Goal: Use online tool/utility: Utilize a website feature to perform a specific function

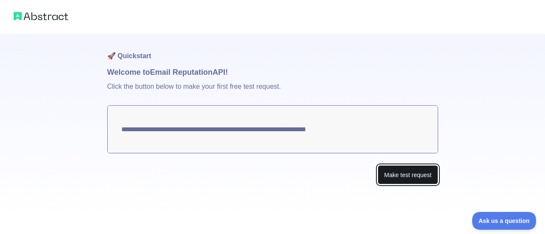
click at [401, 181] on button "Make test request" at bounding box center [407, 175] width 60 height 19
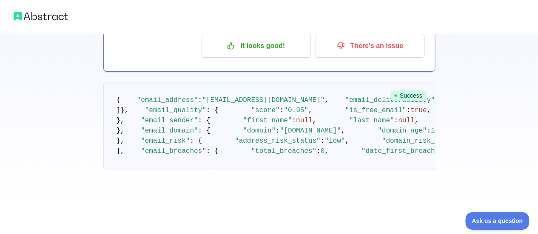
scroll to position [42, 0]
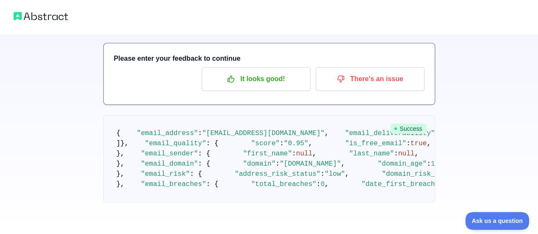
click at [39, 21] on img at bounding box center [41, 16] width 54 height 12
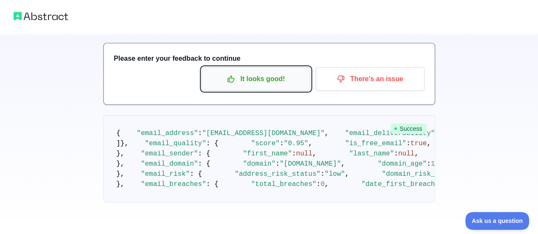
click at [234, 80] on icon "button" at bounding box center [231, 79] width 6 height 6
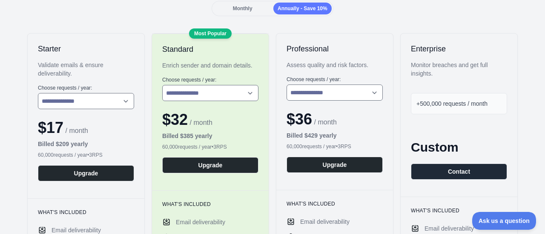
scroll to position [128, 0]
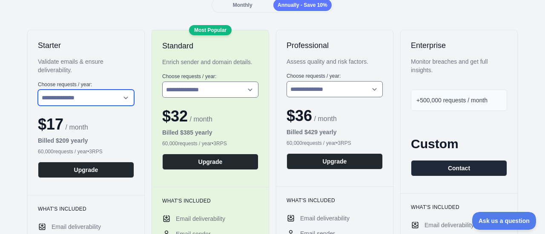
click at [91, 95] on select "**********" at bounding box center [86, 98] width 96 height 16
click at [38, 90] on select "**********" at bounding box center [86, 98] width 96 height 16
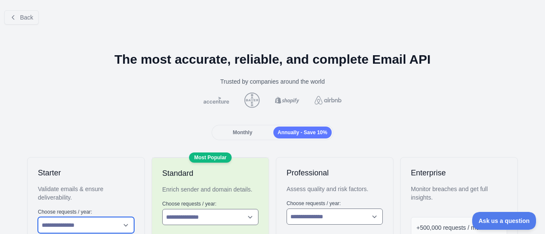
scroll to position [5, 0]
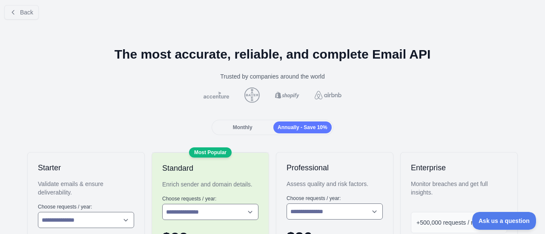
click at [240, 129] on span "Monthly" at bounding box center [243, 128] width 20 height 6
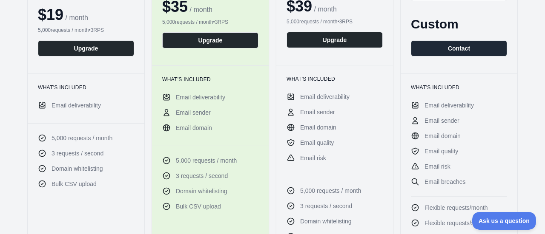
scroll to position [0, 0]
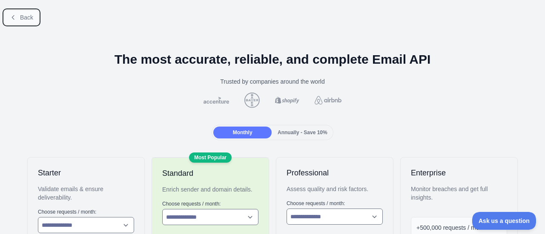
click at [26, 17] on span "Back" at bounding box center [26, 17] width 13 height 7
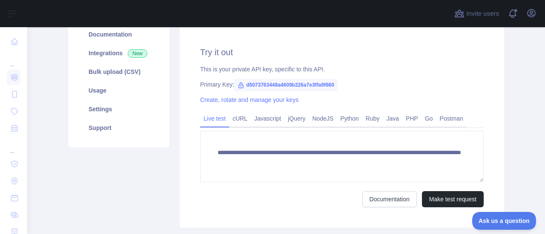
scroll to position [114, 0]
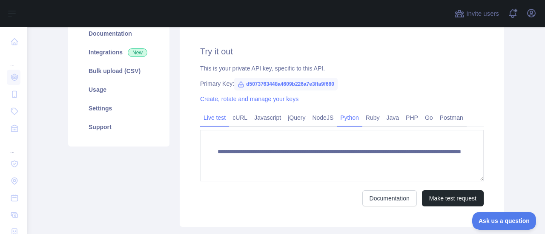
click at [349, 113] on link "Python" at bounding box center [350, 118] width 26 height 14
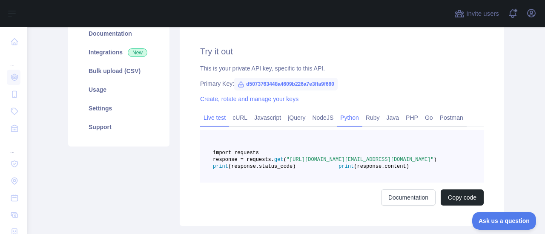
click at [215, 121] on link "Live test" at bounding box center [214, 118] width 29 height 14
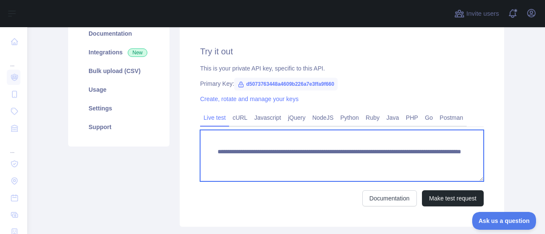
drag, startPoint x: 443, startPoint y: 160, endPoint x: 210, endPoint y: 151, distance: 233.3
click at [210, 151] on textarea "**********" at bounding box center [341, 155] width 283 height 51
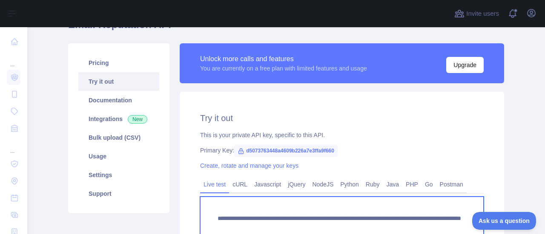
scroll to position [46, 0]
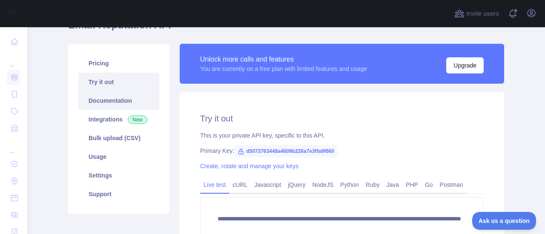
click at [113, 101] on link "Documentation" at bounding box center [118, 100] width 81 height 19
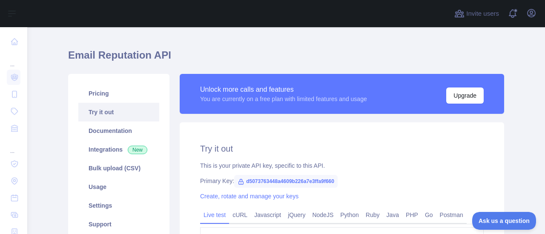
scroll to position [0, 0]
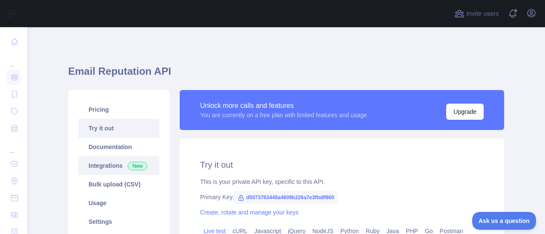
click at [107, 163] on link "Integrations New" at bounding box center [118, 166] width 81 height 19
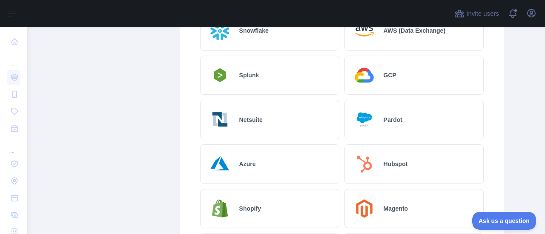
scroll to position [279, 0]
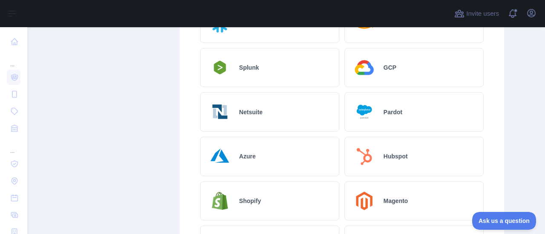
click at [120, 121] on div "Pricing Try it out Documentation Integrations New Bulk upload (CSV) Usage Setti…" at bounding box center [118, 137] width 111 height 653
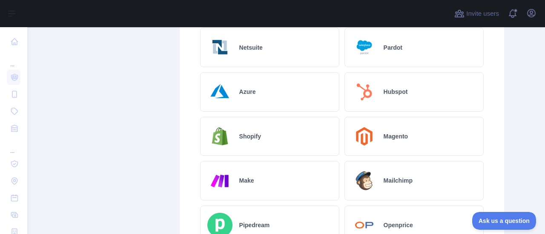
scroll to position [0, 0]
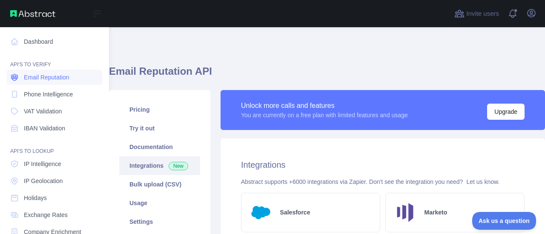
click at [66, 78] on span "Email Reputation" at bounding box center [47, 77] width 46 height 9
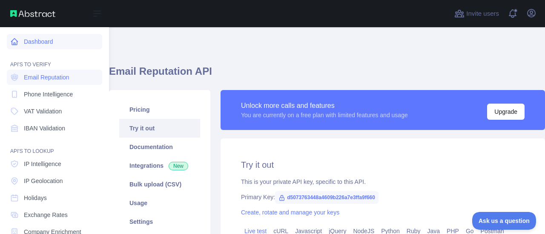
click at [46, 37] on link "Dashboard" at bounding box center [54, 41] width 95 height 15
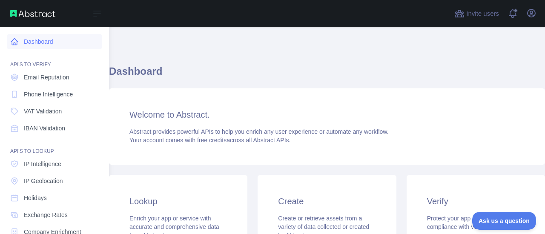
click at [52, 40] on link "Dashboard" at bounding box center [54, 41] width 95 height 15
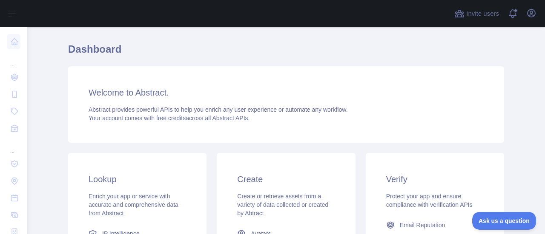
scroll to position [21, 0]
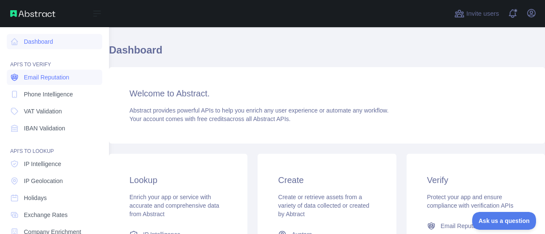
click at [41, 77] on span "Email Reputation" at bounding box center [47, 77] width 46 height 9
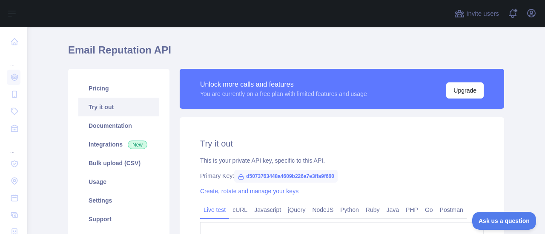
scroll to position [94, 0]
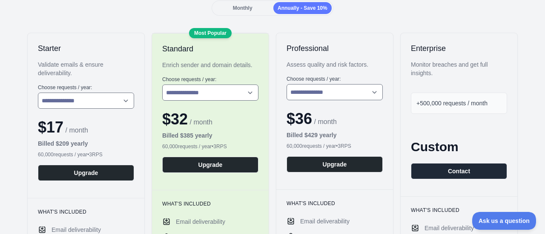
scroll to position [53, 0]
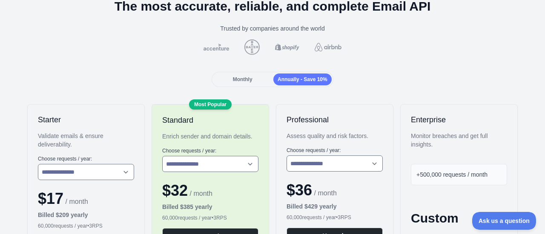
click at [234, 80] on span "Monthly" at bounding box center [243, 80] width 20 height 6
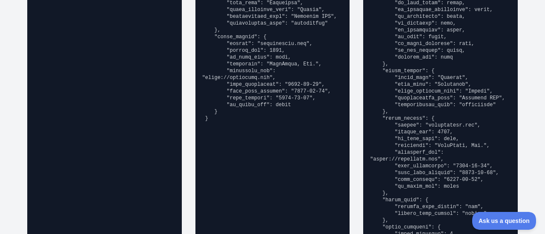
scroll to position [803, 0]
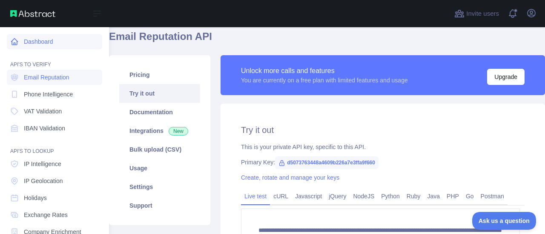
click at [53, 42] on link "Dashboard" at bounding box center [54, 41] width 95 height 15
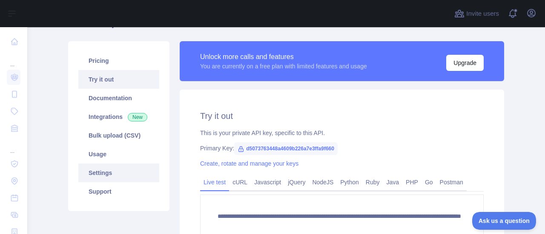
scroll to position [48, 0]
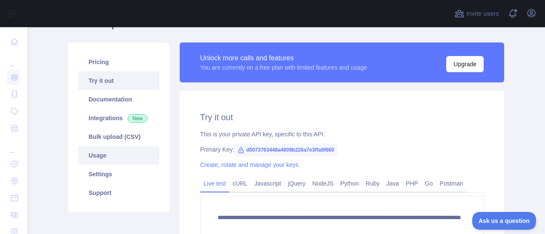
click at [104, 159] on link "Usage" at bounding box center [118, 155] width 81 height 19
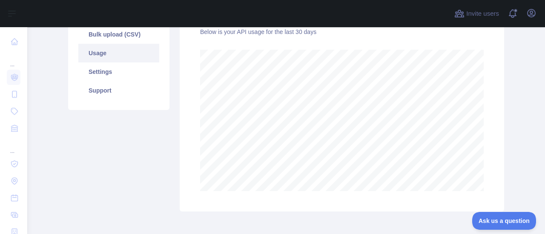
scroll to position [121, 0]
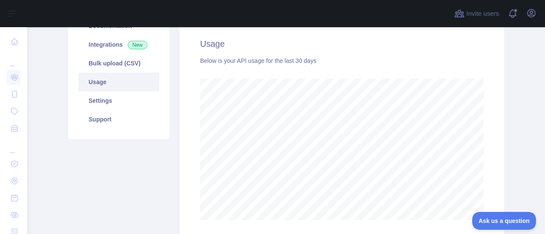
click at [90, 83] on link "Usage" at bounding box center [118, 82] width 81 height 19
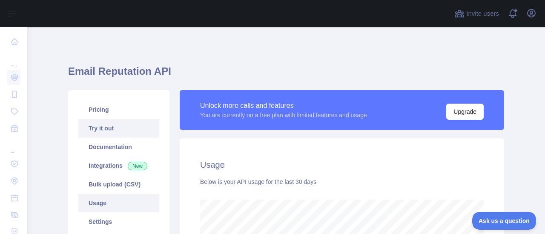
click at [111, 125] on link "Try it out" at bounding box center [118, 128] width 81 height 19
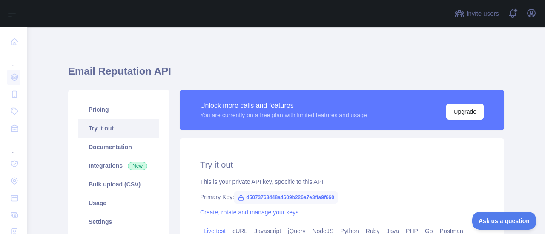
scroll to position [124, 0]
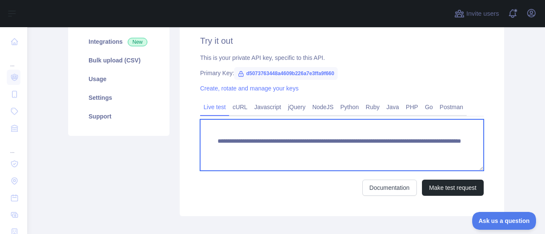
drag, startPoint x: 360, startPoint y: 149, endPoint x: 427, endPoint y: 149, distance: 66.8
click at [427, 149] on textarea "**********" at bounding box center [341, 145] width 283 height 51
paste textarea "******"
type textarea "**********"
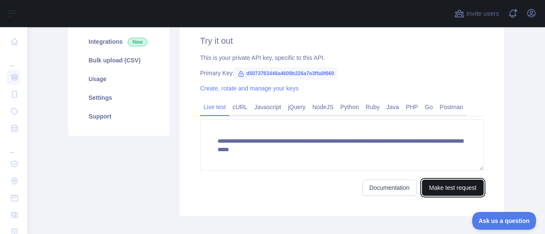
click at [437, 191] on button "Make test request" at bounding box center [453, 188] width 62 height 16
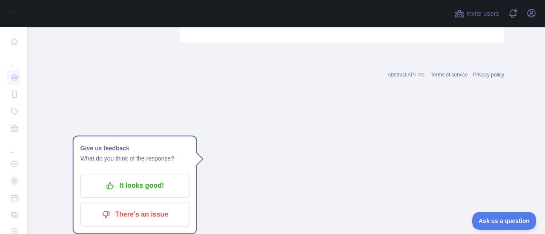
scroll to position [640, 0]
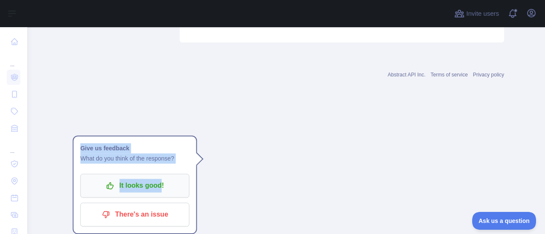
drag, startPoint x: 222, startPoint y: 123, endPoint x: 154, endPoint y: 76, distance: 82.5
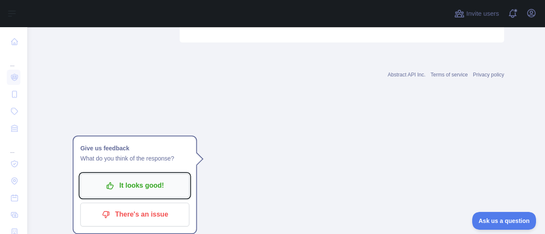
click at [167, 179] on p "It looks good!" at bounding box center [135, 186] width 96 height 14
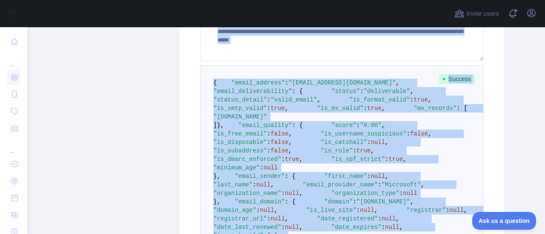
scroll to position [214, 0]
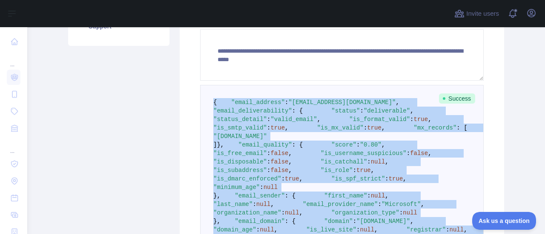
drag, startPoint x: 214, startPoint y: 121, endPoint x: 205, endPoint y: 105, distance: 18.3
click at [205, 105] on pre "{ "email_address" : "wholesale@thevillagecoffee.nl" , "email_deliverability" : …" at bounding box center [341, 200] width 283 height 231
copy code "{ "email_address" : "wholesale@thevillagecoffee.nl" , "email_deliverability" : …"
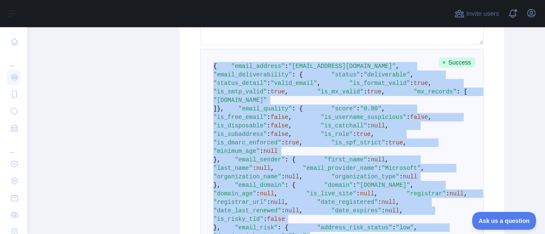
scroll to position [251, 0]
